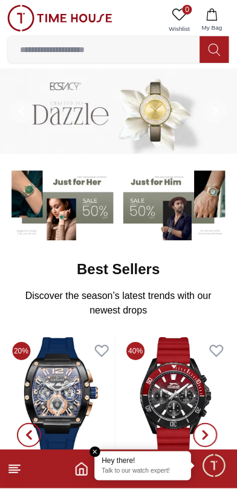
click at [61, 50] on input at bounding box center [104, 50] width 193 height 24
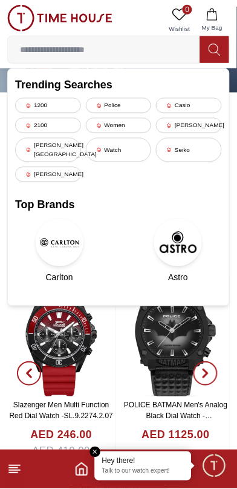
scroll to position [62, 0]
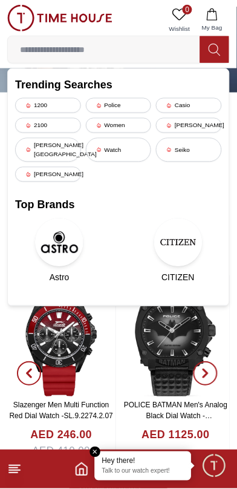
click at [175, 230] on img at bounding box center [178, 243] width 48 height 48
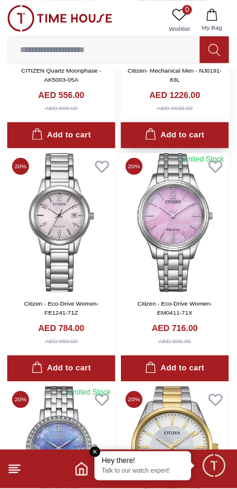
scroll to position [1872, 0]
click at [196, 387] on img at bounding box center [175, 456] width 108 height 139
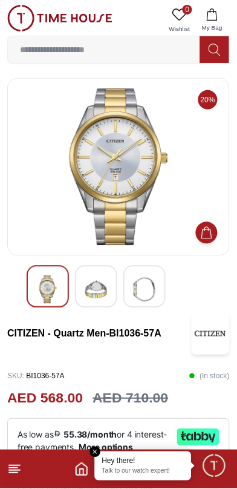
click at [101, 170] on img at bounding box center [119, 166] width 202 height 157
click at [109, 171] on img at bounding box center [119, 166] width 202 height 157
click at [18, 469] on icon at bounding box center [14, 470] width 15 height 15
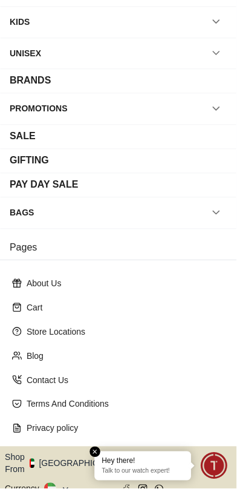
scroll to position [103, 0]
click at [97, 448] on em "Close tooltip" at bounding box center [95, 452] width 11 height 11
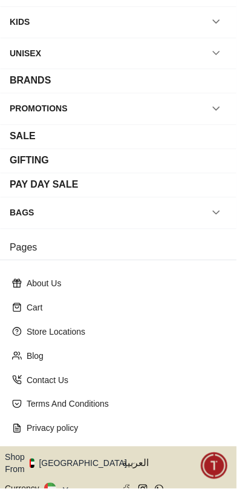
click at [61, 486] on icon at bounding box center [65, 490] width 9 height 9
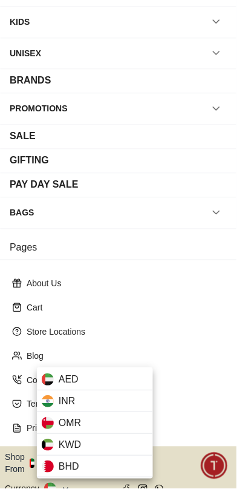
click at [179, 325] on div at bounding box center [118, 244] width 237 height 489
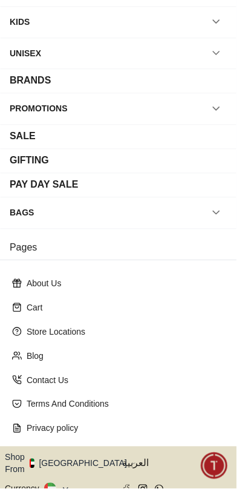
click at [74, 452] on button "Shop From [GEOGRAPHIC_DATA]" at bounding box center [70, 464] width 131 height 24
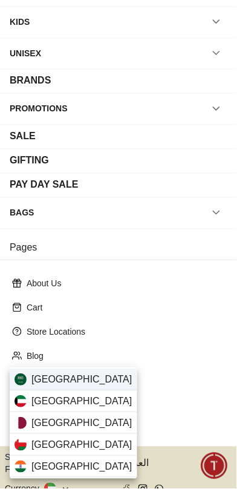
click at [97, 380] on div "[GEOGRAPHIC_DATA]" at bounding box center [74, 380] width 128 height 22
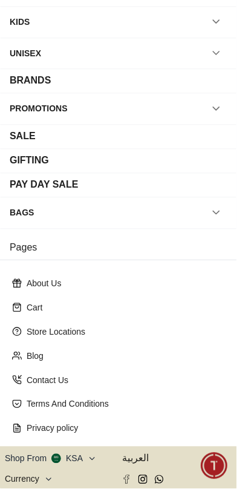
scroll to position [101, 0]
